Goal: Communication & Community: Answer question/provide support

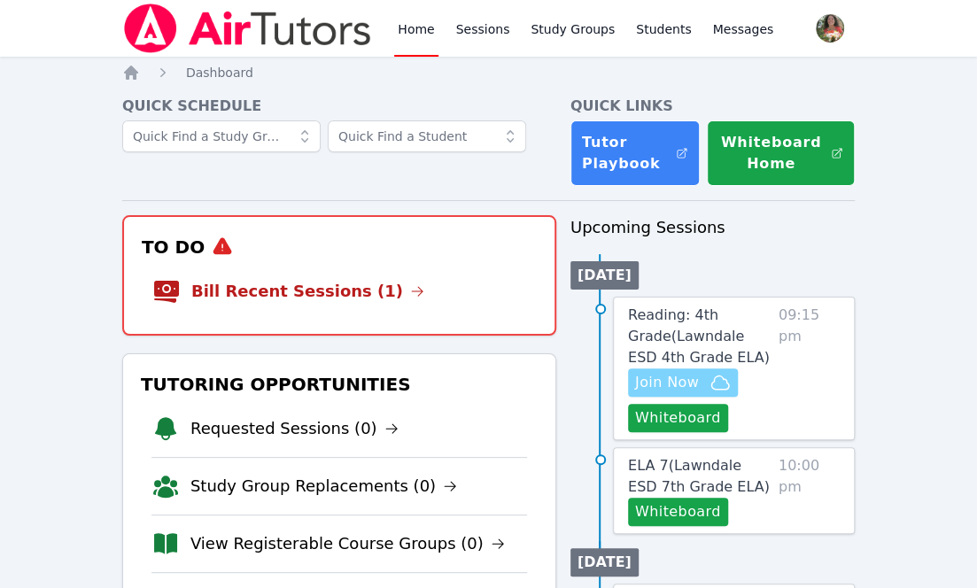
click at [675, 384] on span "Join Now" at bounding box center [667, 382] width 64 height 21
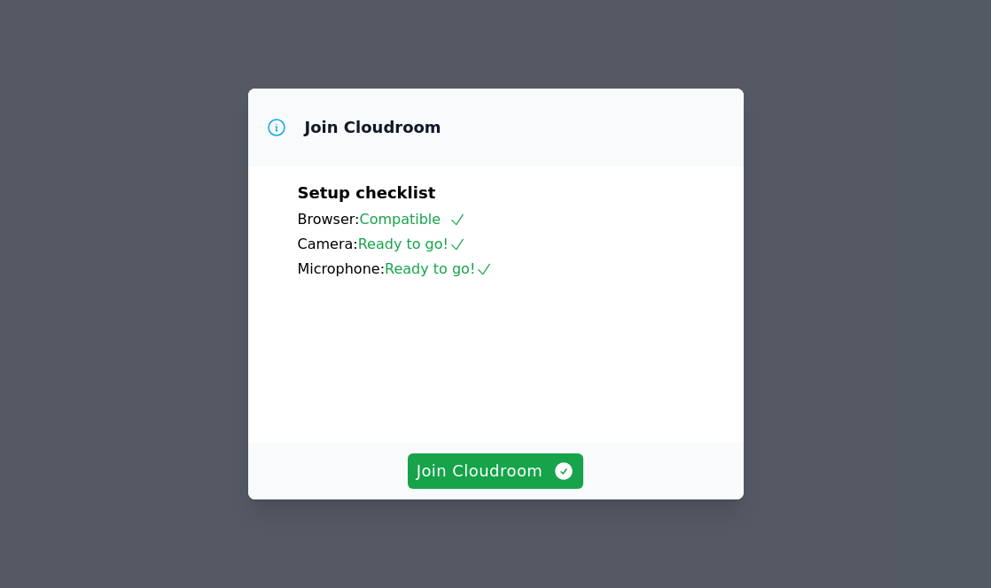
scroll to position [96, 0]
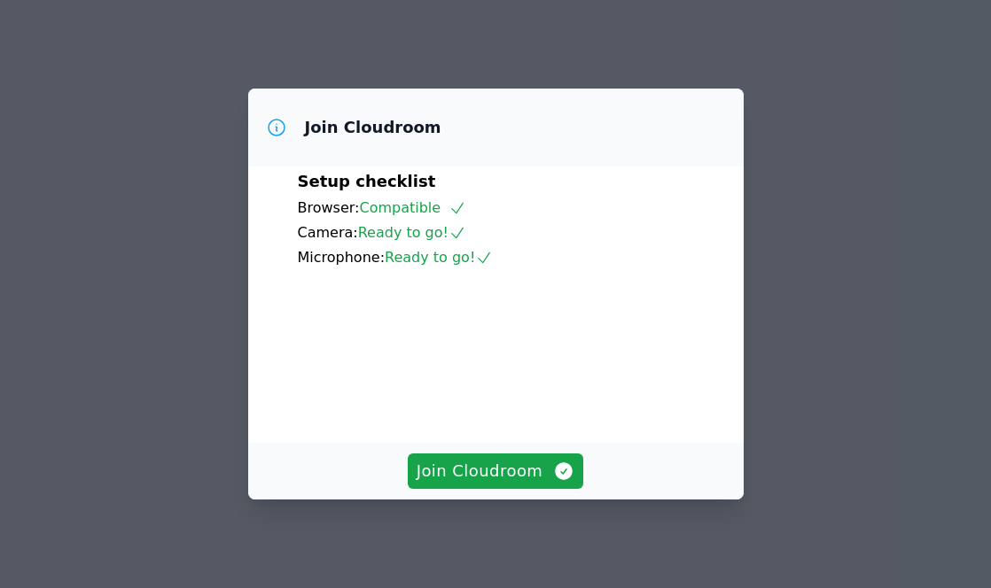
click at [668, 451] on div "Join Cloudroom" at bounding box center [495, 471] width 495 height 57
click at [517, 468] on span "Join Cloudroom" at bounding box center [495, 471] width 159 height 25
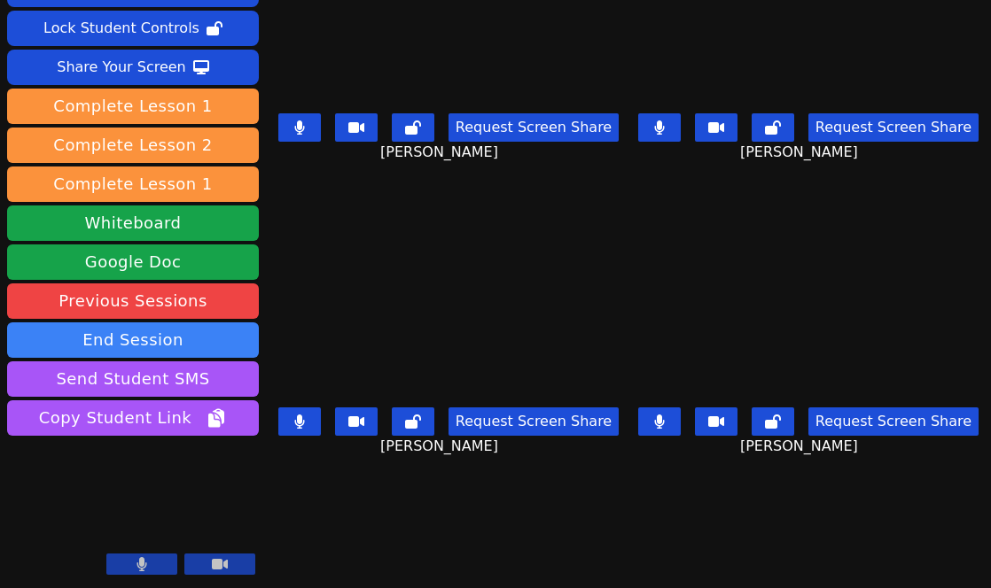
scroll to position [0, 0]
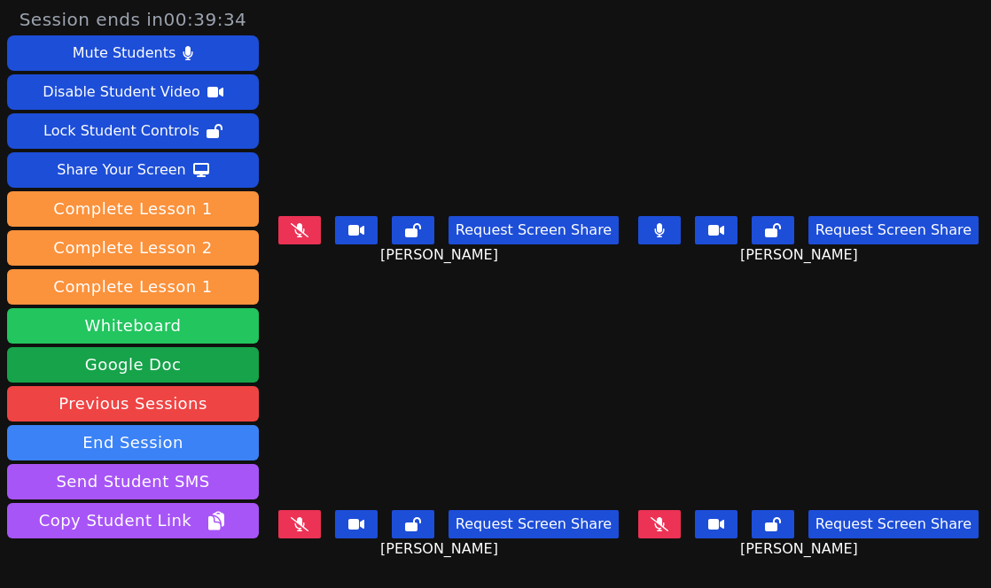
click at [159, 330] on button "Whiteboard" at bounding box center [133, 325] width 252 height 35
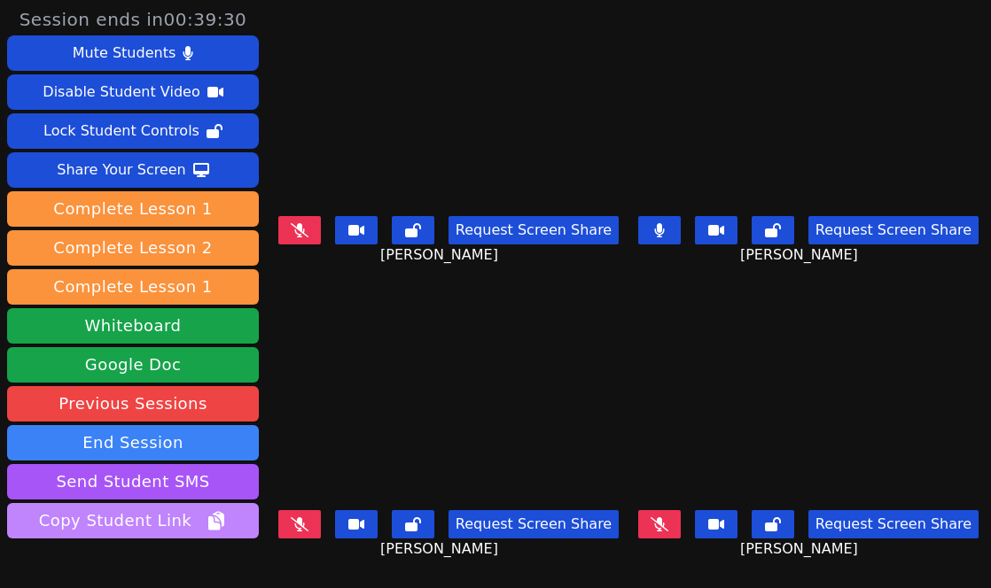
scroll to position [103, 0]
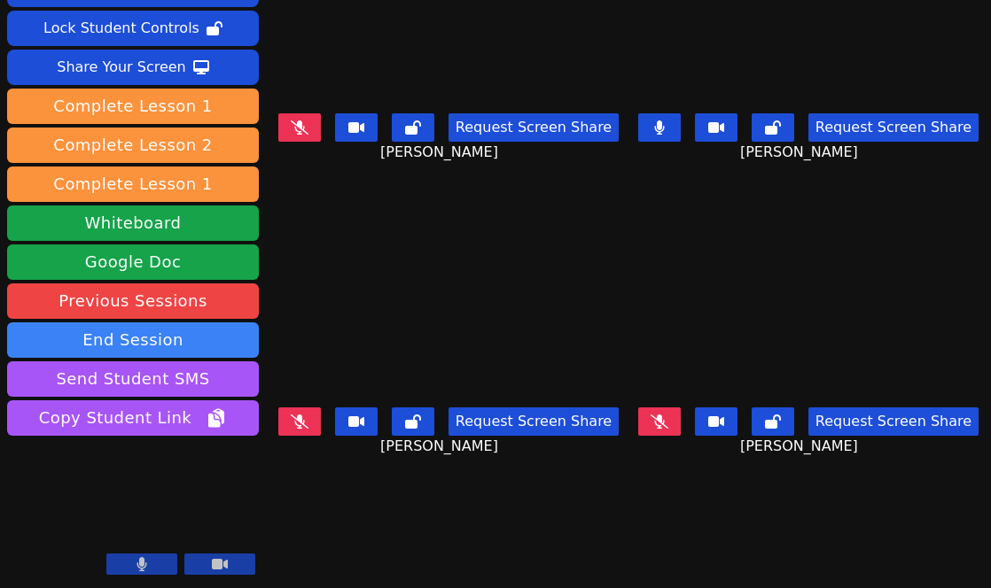
click at [125, 553] on video at bounding box center [133, 510] width 252 height 142
click at [137, 563] on icon at bounding box center [141, 564] width 11 height 14
click at [136, 566] on icon at bounding box center [142, 564] width 18 height 14
click at [136, 566] on icon at bounding box center [141, 564] width 11 height 14
click at [136, 566] on icon at bounding box center [142, 564] width 18 height 14
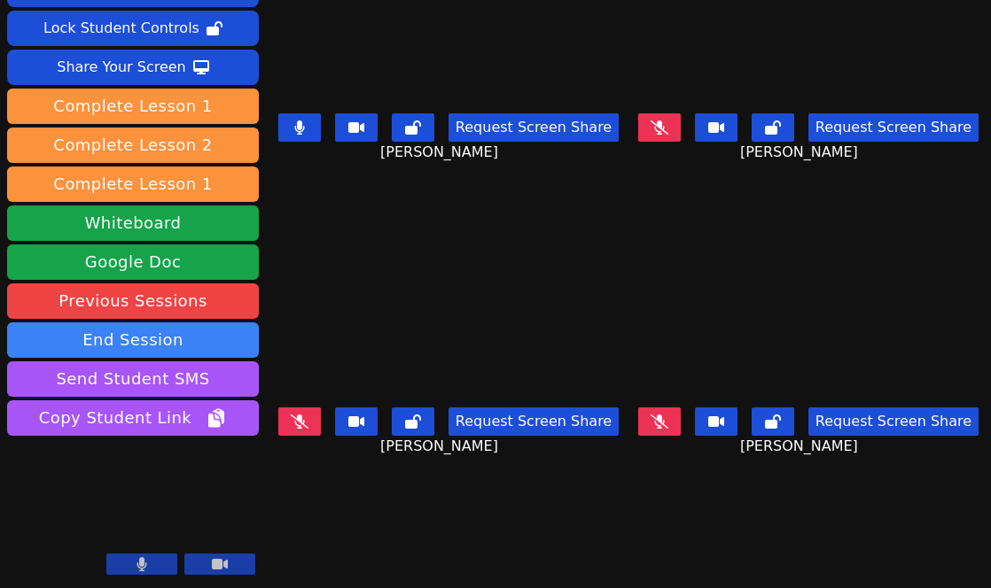
click at [161, 571] on button at bounding box center [141, 564] width 71 height 21
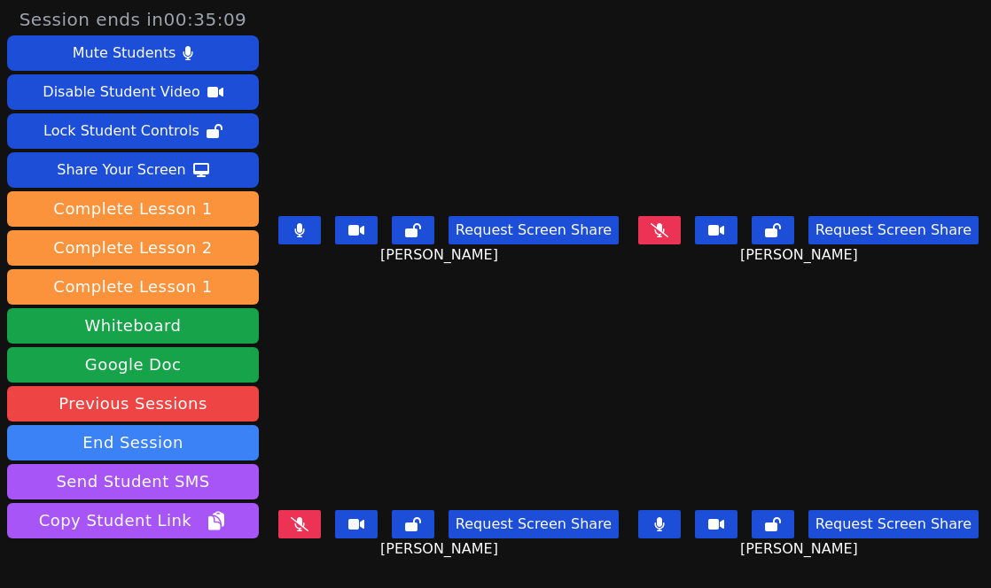
click at [661, 510] on button at bounding box center [659, 524] width 43 height 28
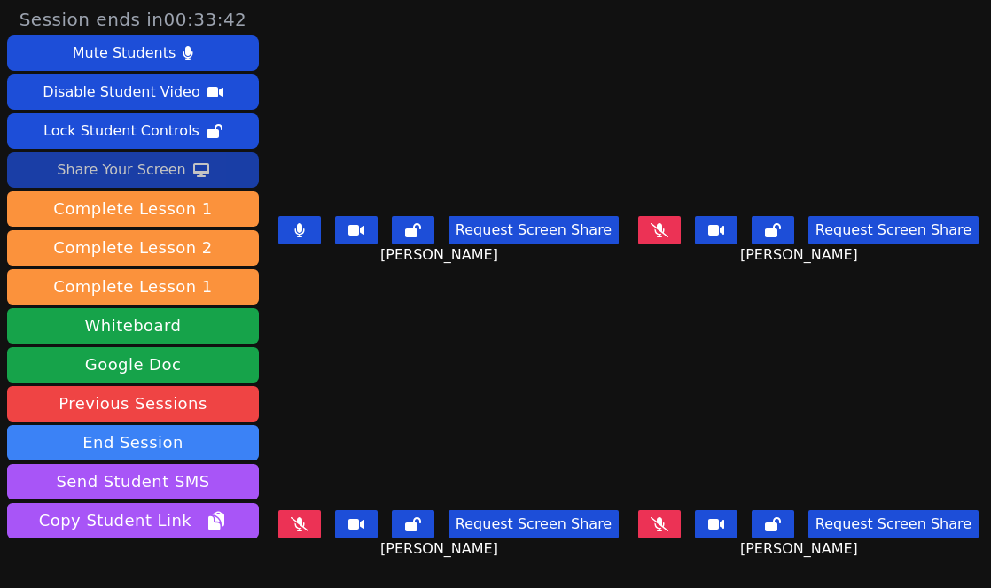
click at [152, 175] on div "Share Your Screen" at bounding box center [121, 170] width 129 height 28
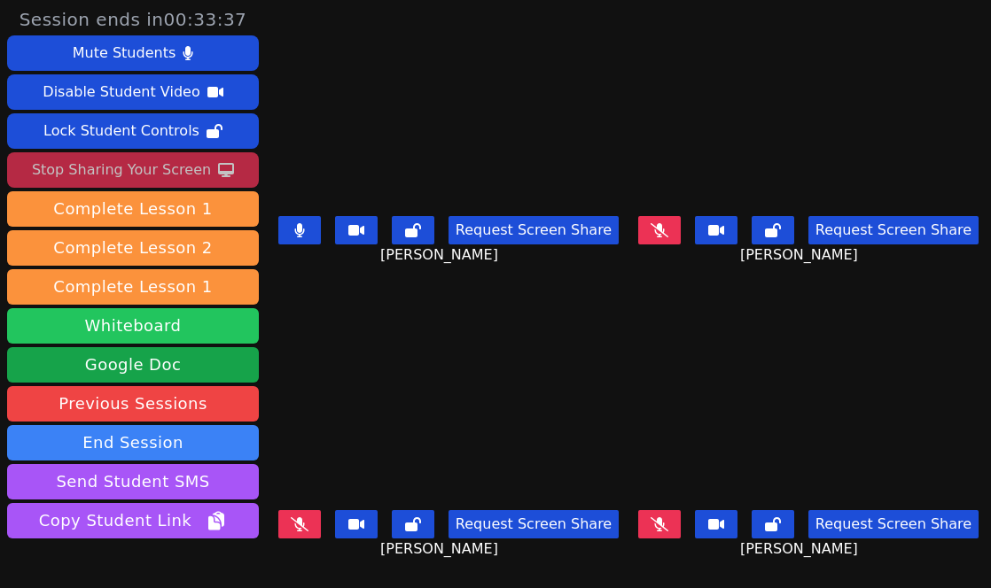
click at [138, 322] on button "Whiteboard" at bounding box center [133, 325] width 252 height 35
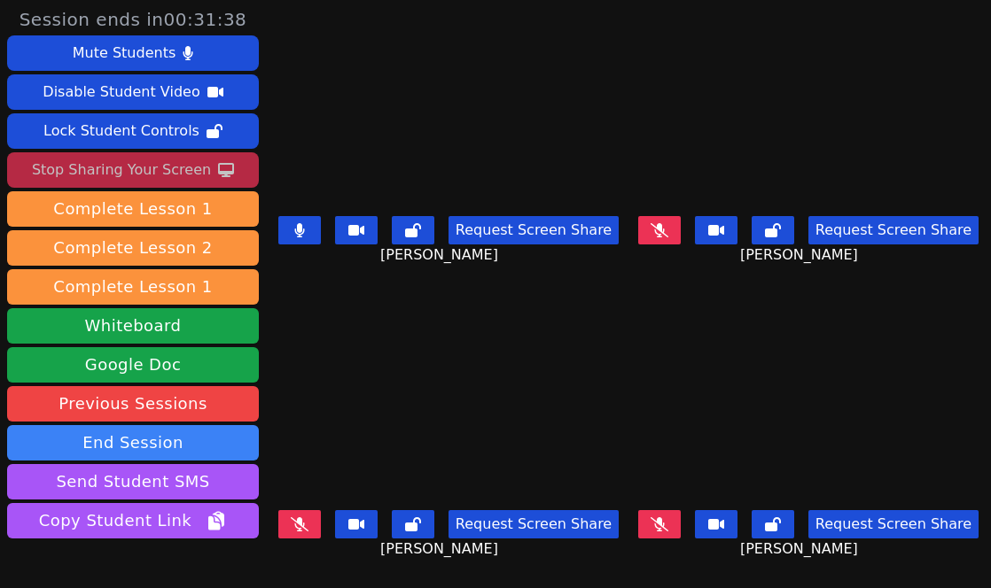
click at [218, 163] on icon at bounding box center [226, 170] width 16 height 14
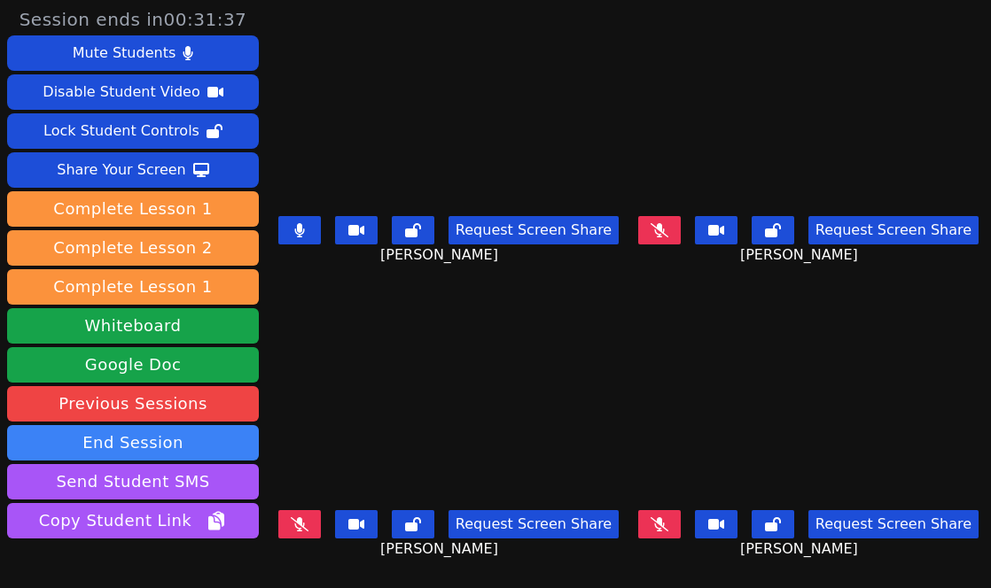
click at [491, 229] on button "Request Screen Share" at bounding box center [533, 230] width 170 height 28
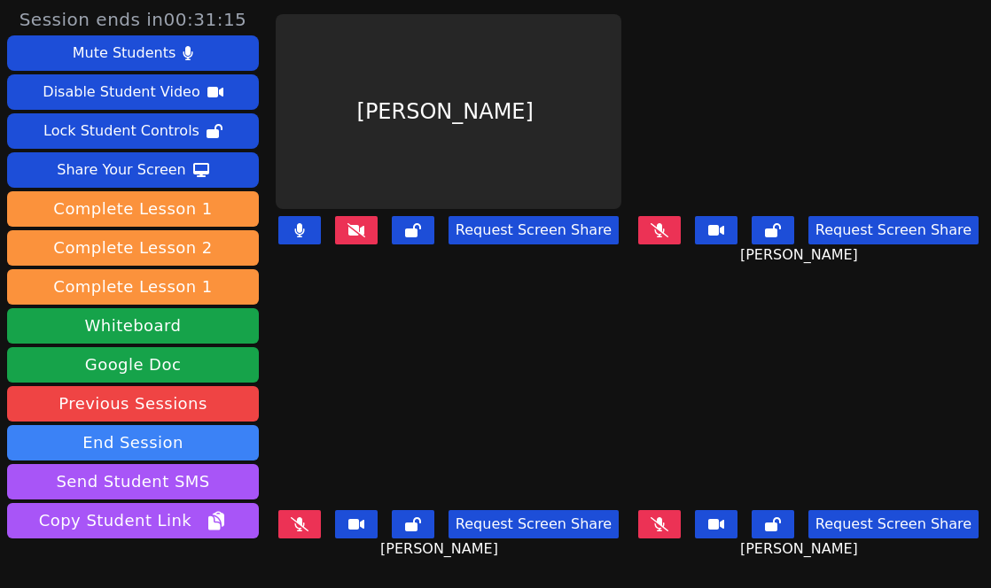
click at [554, 228] on button "Request Screen Share" at bounding box center [533, 230] width 170 height 28
click at [301, 517] on icon at bounding box center [300, 524] width 18 height 14
click at [299, 228] on icon at bounding box center [299, 230] width 11 height 14
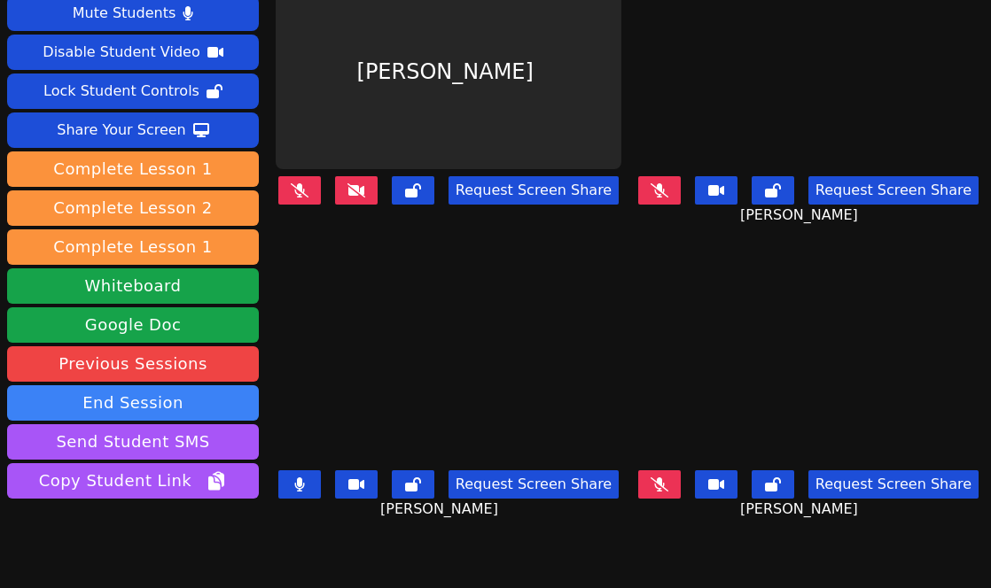
click at [308, 191] on button at bounding box center [299, 190] width 43 height 28
click at [303, 483] on button at bounding box center [299, 484] width 43 height 28
click at [299, 183] on icon at bounding box center [299, 190] width 10 height 14
click at [363, 188] on icon at bounding box center [356, 190] width 18 height 14
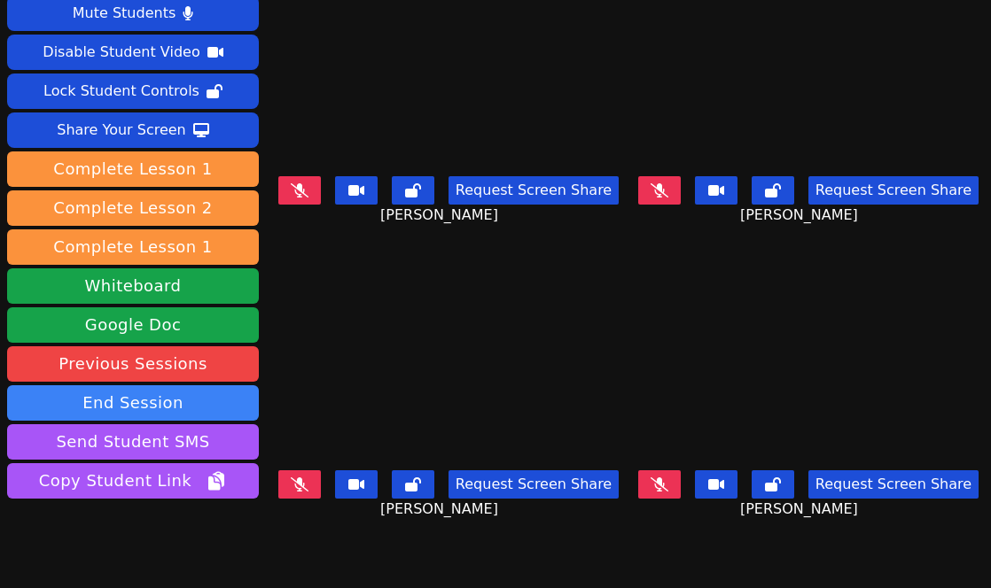
click at [297, 478] on icon at bounding box center [300, 485] width 18 height 14
click at [650, 470] on button at bounding box center [659, 484] width 43 height 28
click at [660, 190] on icon at bounding box center [659, 190] width 18 height 14
click at [660, 190] on button at bounding box center [659, 190] width 43 height 28
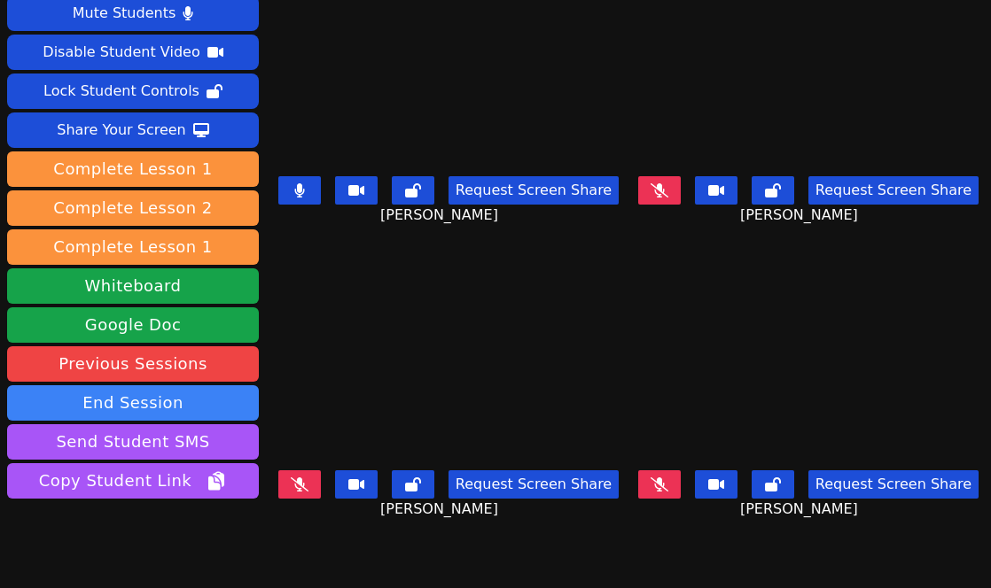
click at [298, 185] on icon at bounding box center [299, 190] width 10 height 14
click at [497, 470] on button "Request Screen Share" at bounding box center [533, 484] width 170 height 28
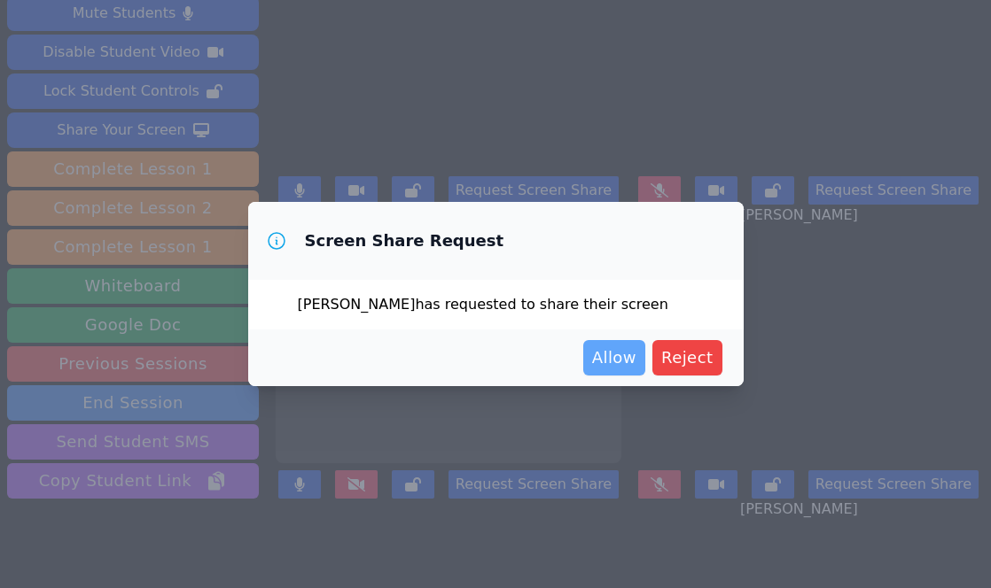
click at [626, 358] on span "Allow" at bounding box center [614, 358] width 44 height 25
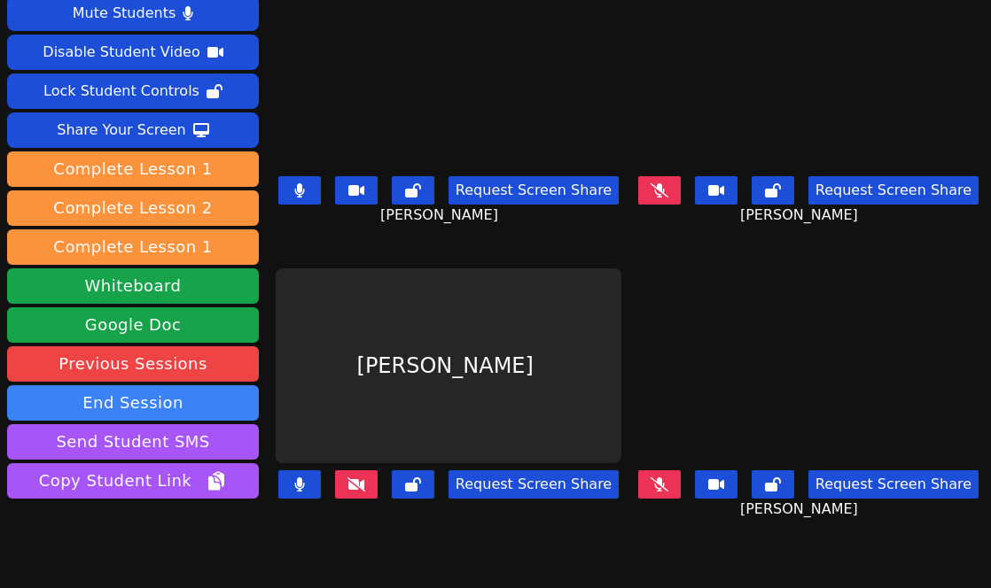
click at [338, 478] on button at bounding box center [356, 484] width 43 height 28
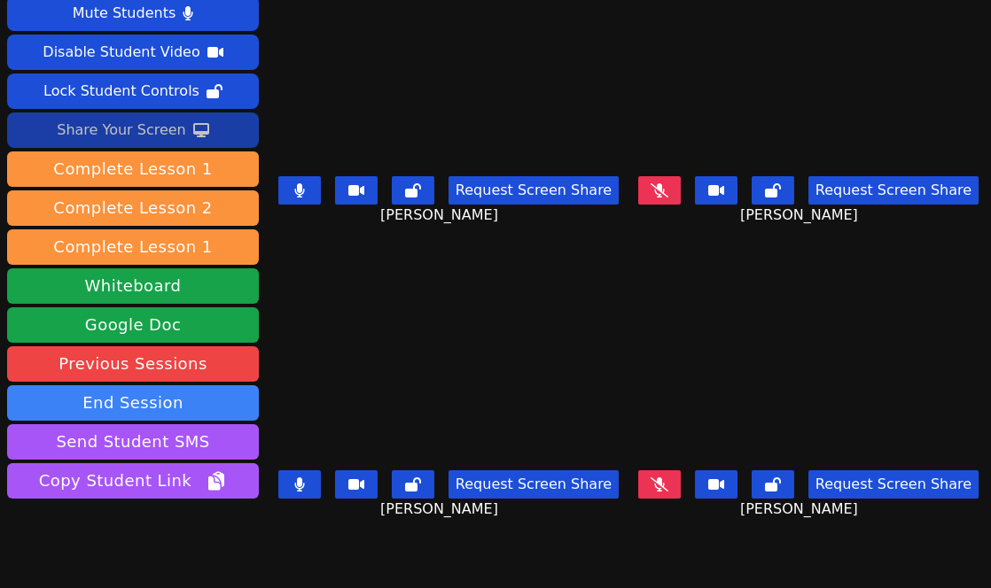
click at [89, 128] on div "Share Your Screen" at bounding box center [121, 130] width 129 height 28
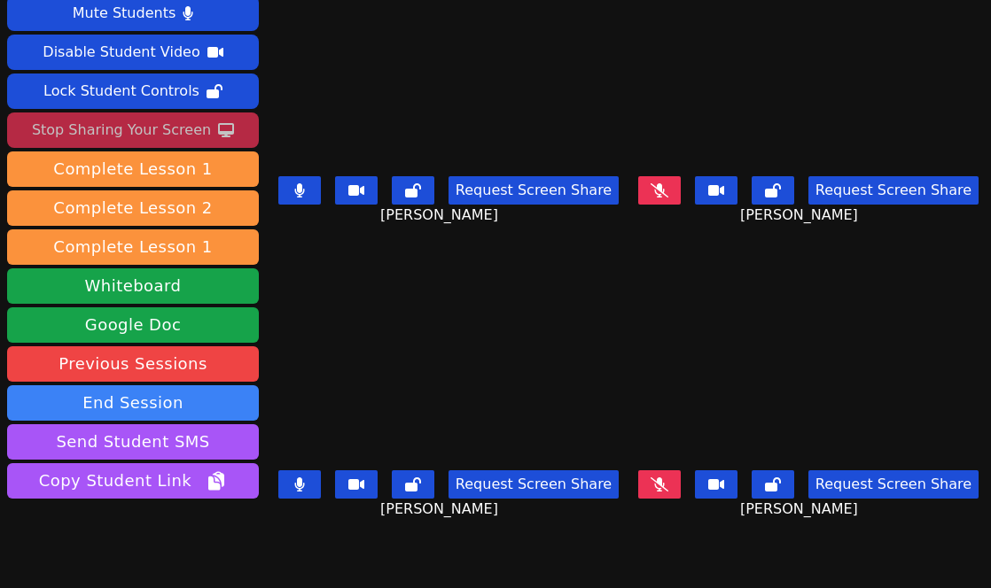
click at [299, 478] on icon at bounding box center [299, 485] width 10 height 14
click at [302, 189] on icon at bounding box center [299, 190] width 11 height 14
click at [293, 193] on button at bounding box center [299, 190] width 43 height 28
click at [293, 177] on button at bounding box center [299, 190] width 43 height 28
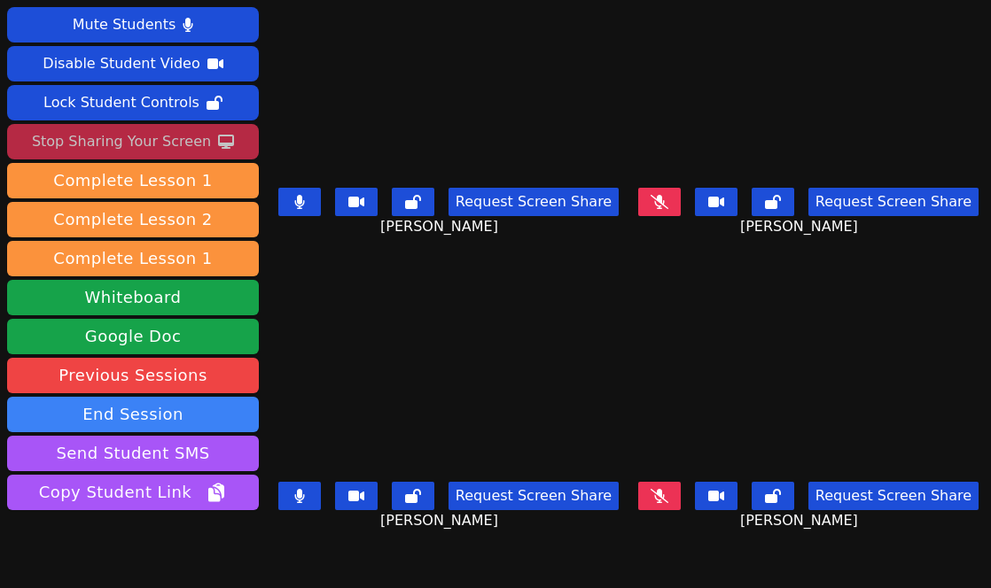
scroll to position [27, 0]
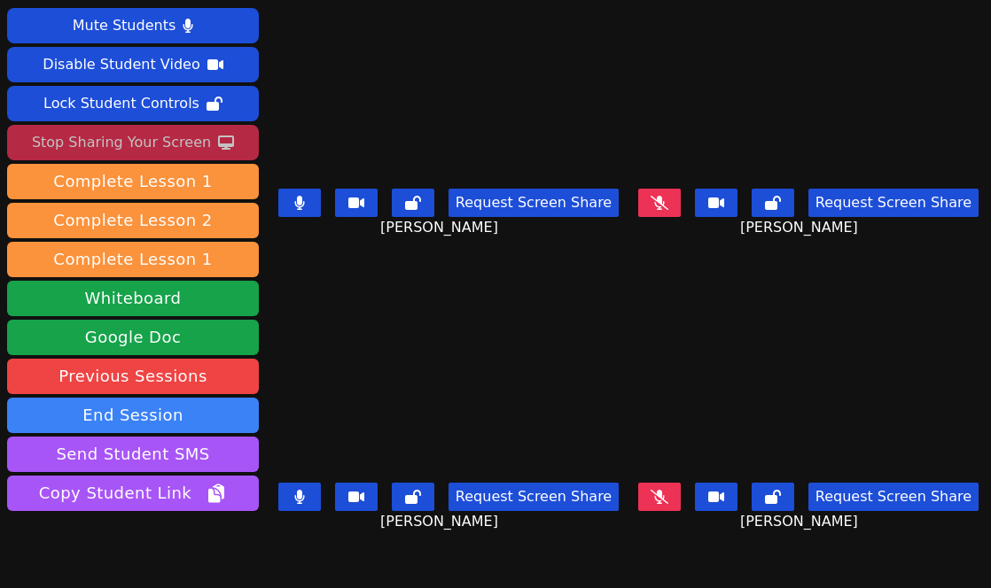
click at [291, 190] on button at bounding box center [299, 203] width 43 height 28
click at [304, 493] on button at bounding box center [299, 497] width 43 height 28
click at [307, 483] on button at bounding box center [299, 497] width 43 height 28
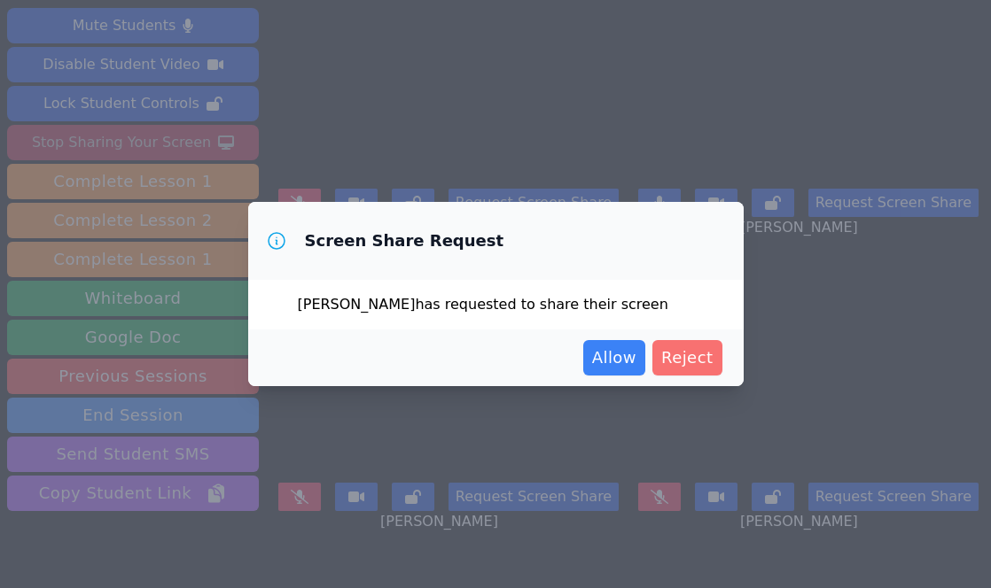
click at [675, 361] on span "Reject" at bounding box center [687, 358] width 52 height 25
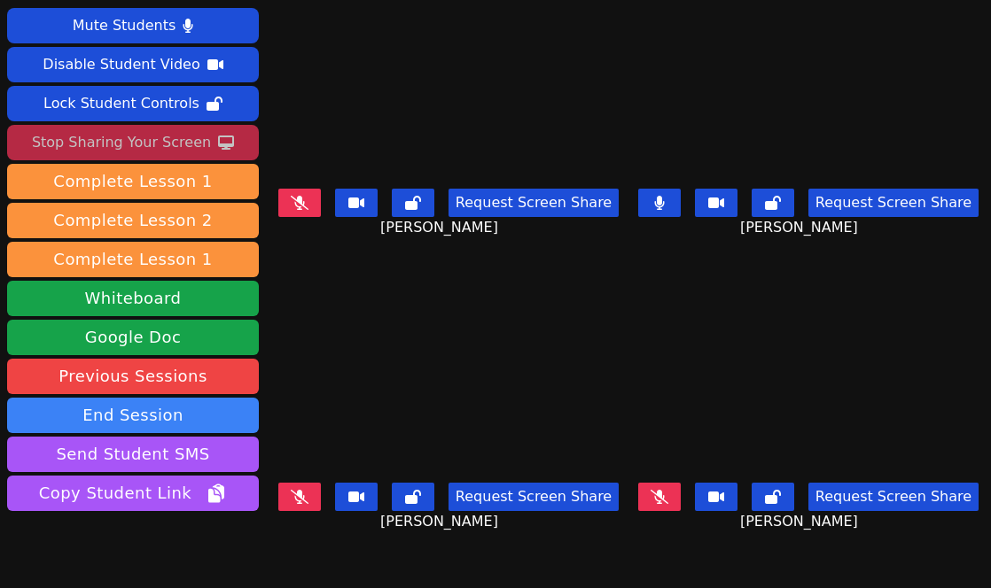
scroll to position [103, 0]
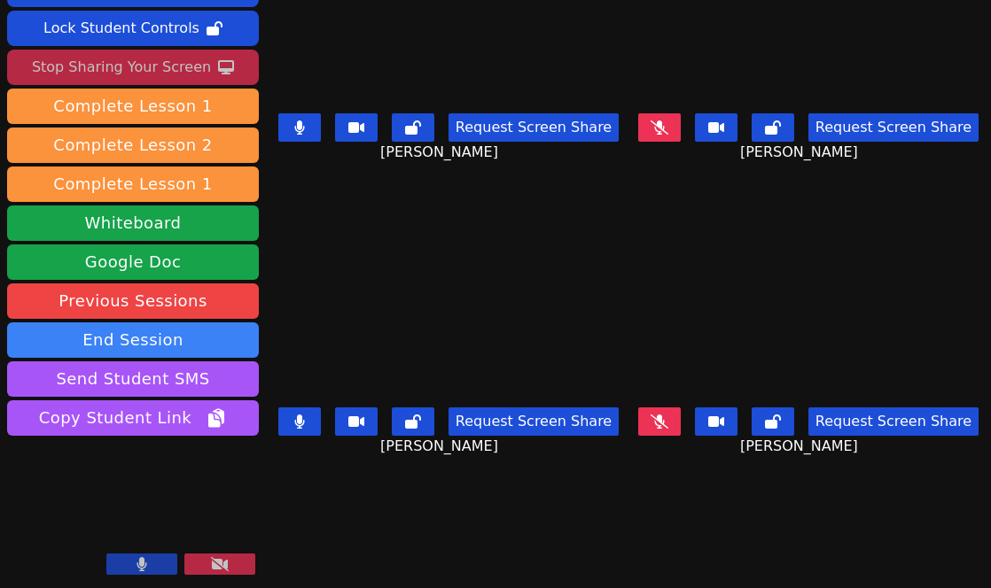
click at [294, 415] on icon at bounding box center [299, 422] width 10 height 14
click at [652, 415] on icon at bounding box center [659, 422] width 18 height 14
click at [294, 127] on icon at bounding box center [299, 127] width 11 height 14
click at [187, 72] on div "Stop Sharing Your Screen" at bounding box center [121, 67] width 179 height 28
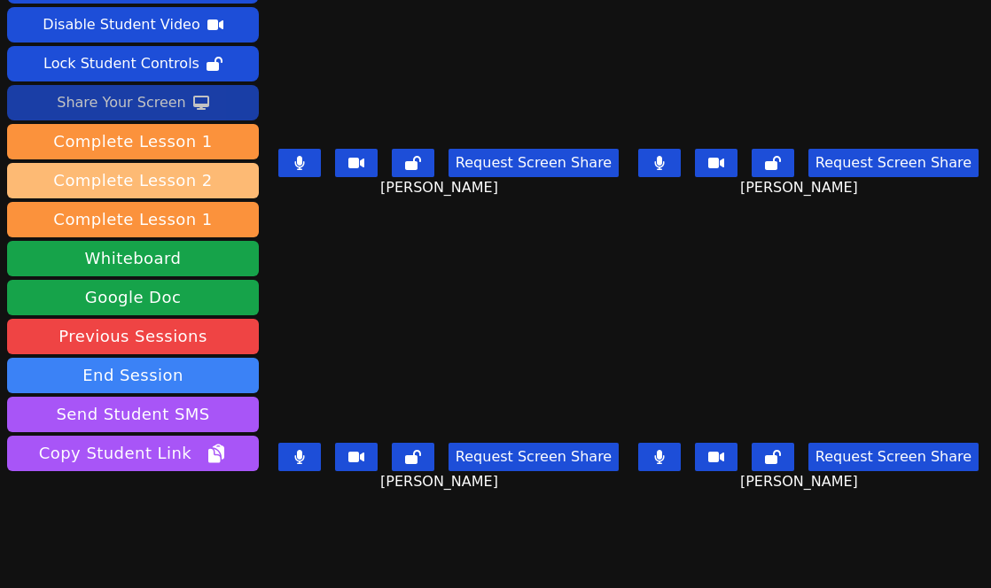
scroll to position [69, 0]
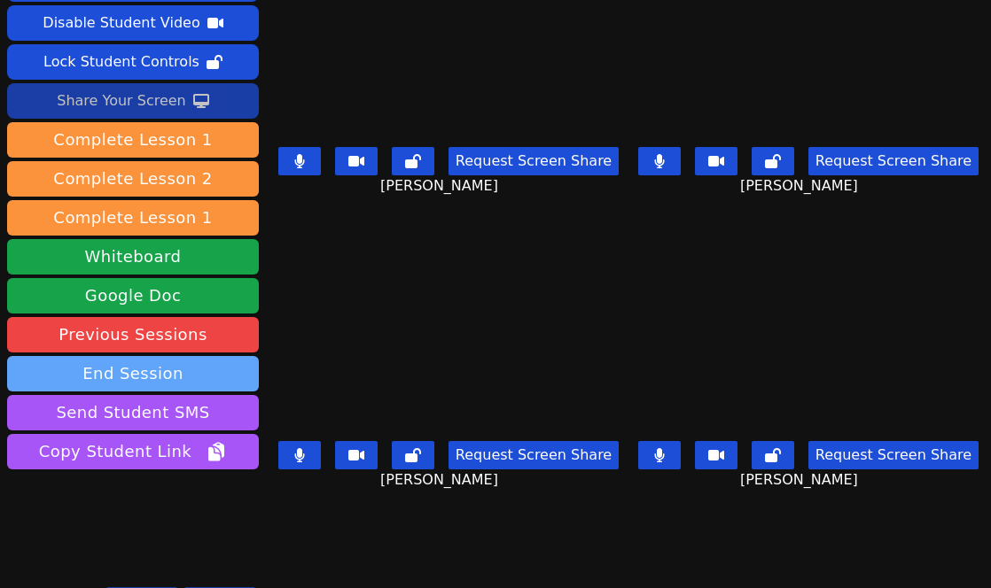
click at [185, 364] on button "End Session" at bounding box center [133, 373] width 252 height 35
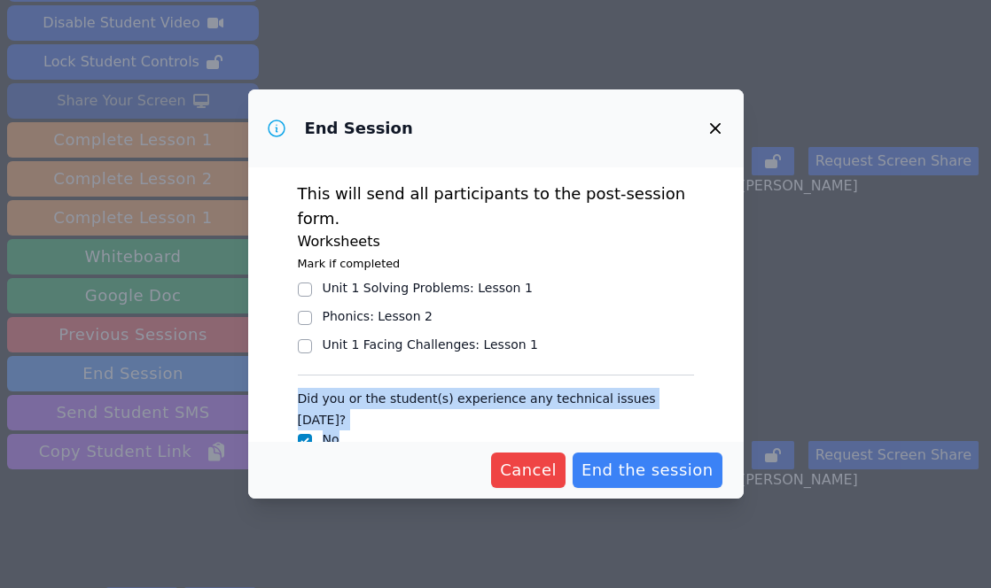
drag, startPoint x: 185, startPoint y: 364, endPoint x: 558, endPoint y: 405, distance: 375.2
click at [558, 405] on div "End Session This will send all participants to the post-session form. Worksheet…" at bounding box center [495, 294] width 991 height 588
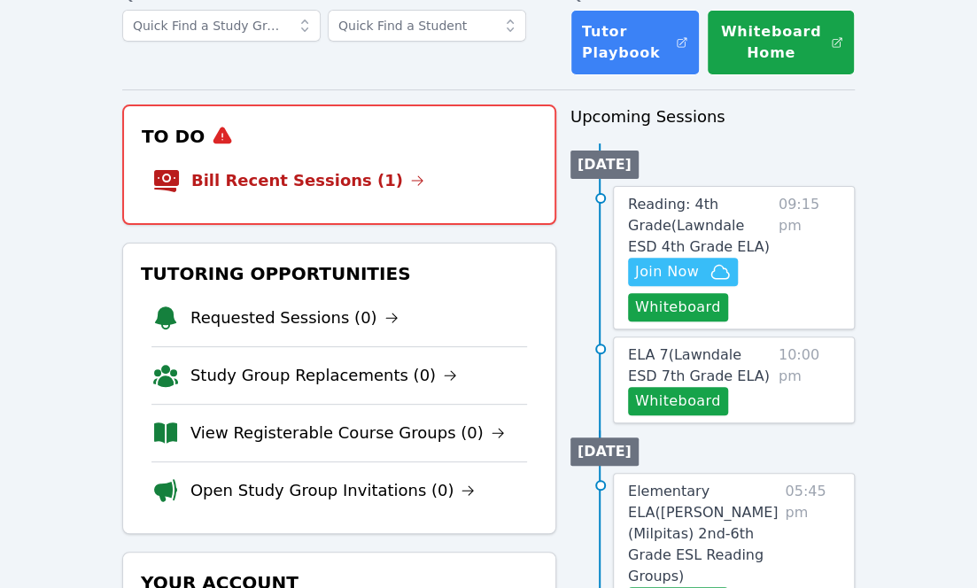
scroll to position [113, 0]
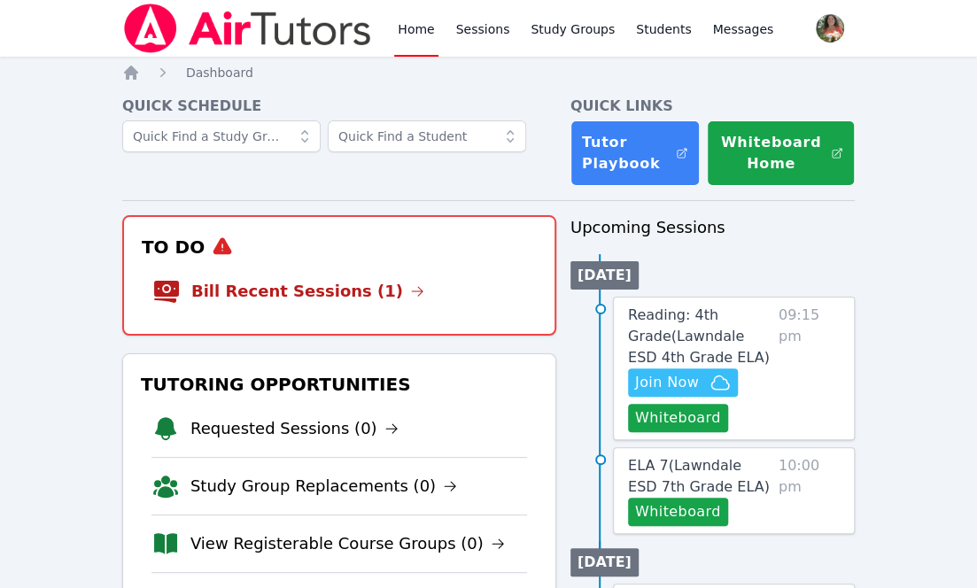
drag, startPoint x: 0, startPoint y: 0, endPoint x: 673, endPoint y: 208, distance: 704.8
click at [672, 327] on span "Reading: 4th Grade ( Lawndale ESD 4th Grade ELA )" at bounding box center [699, 336] width 142 height 59
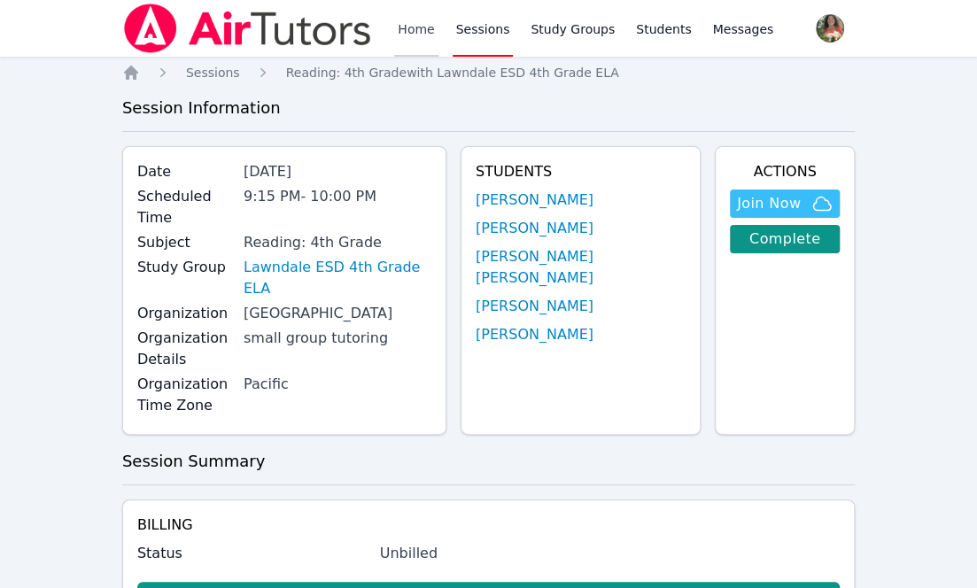
click at [411, 24] on link "Home" at bounding box center [415, 28] width 43 height 57
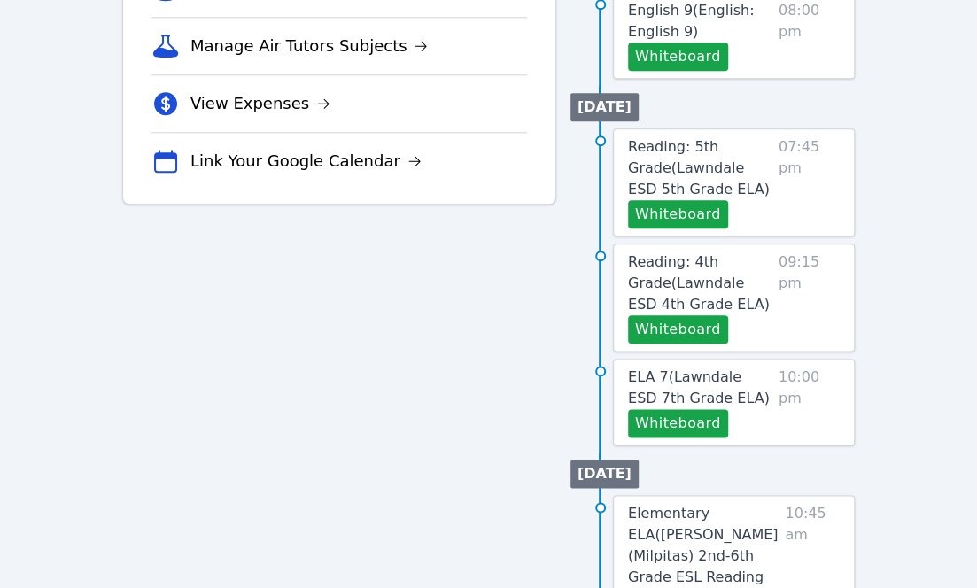
scroll to position [656, 0]
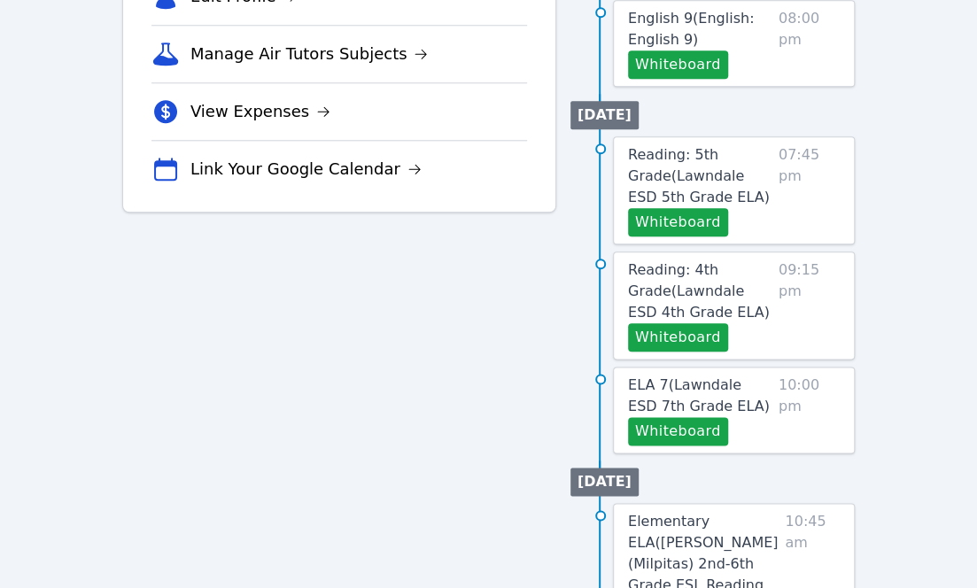
scroll to position [750, 0]
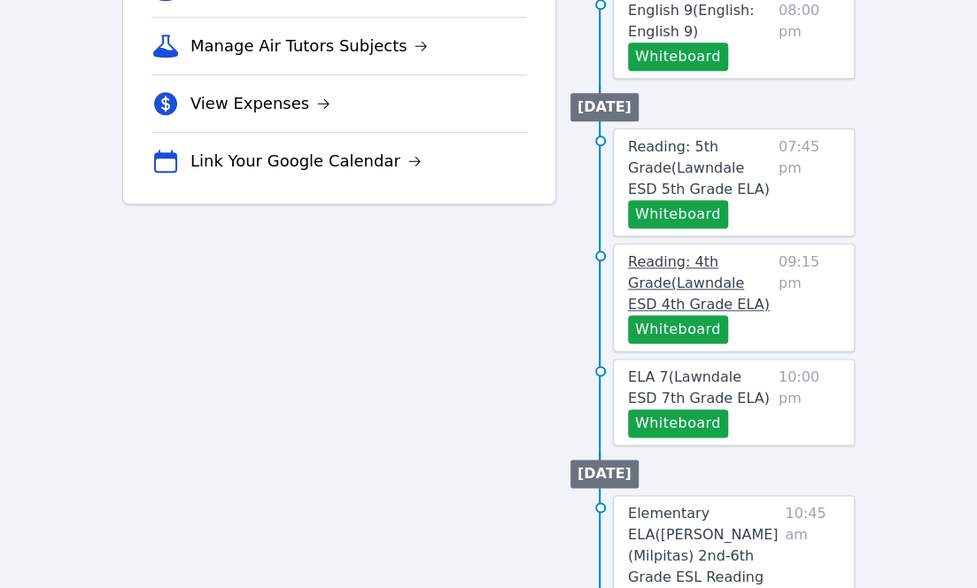
click at [664, 270] on span "Reading: 4th Grade ( Lawndale ESD 4th Grade ELA )" at bounding box center [699, 282] width 142 height 59
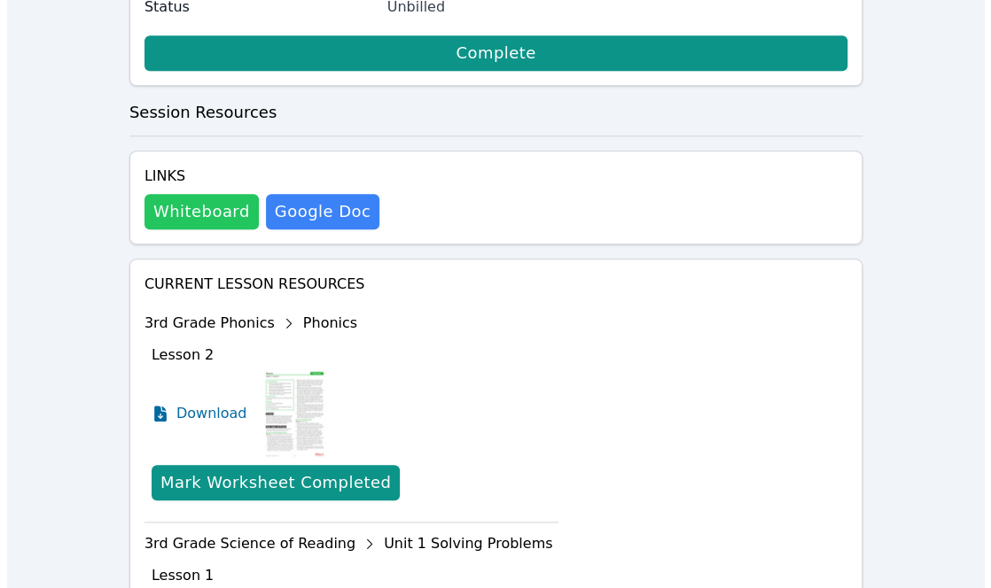
scroll to position [493, 0]
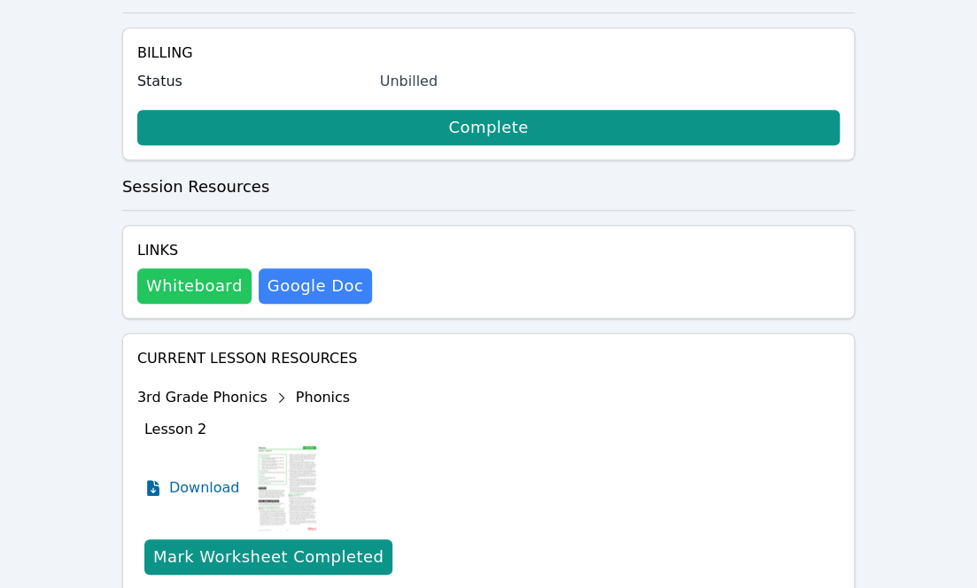
click at [200, 268] on button "Whiteboard" at bounding box center [194, 285] width 114 height 35
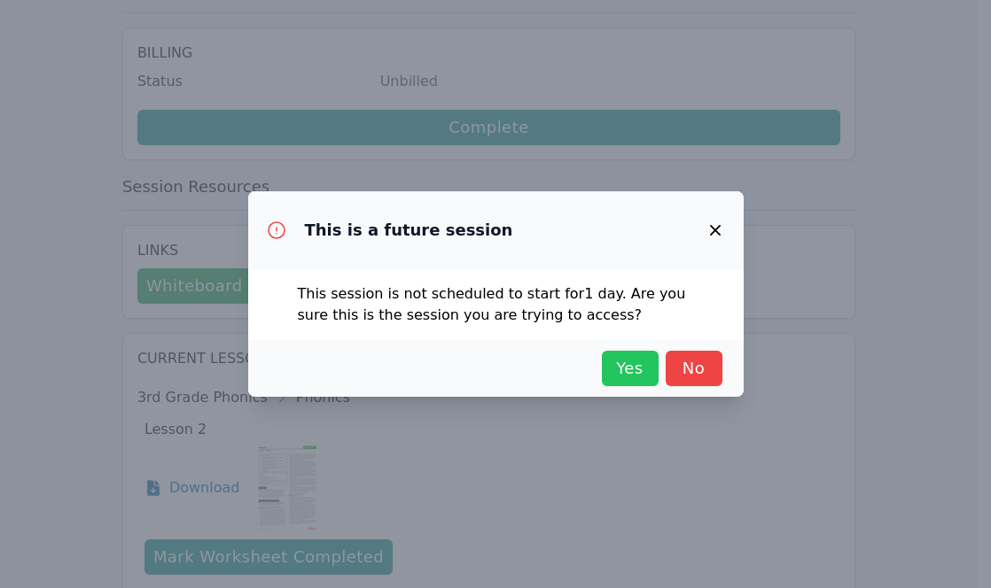
click at [632, 378] on span "Yes" at bounding box center [629, 368] width 39 height 25
